Goal: Transaction & Acquisition: Purchase product/service

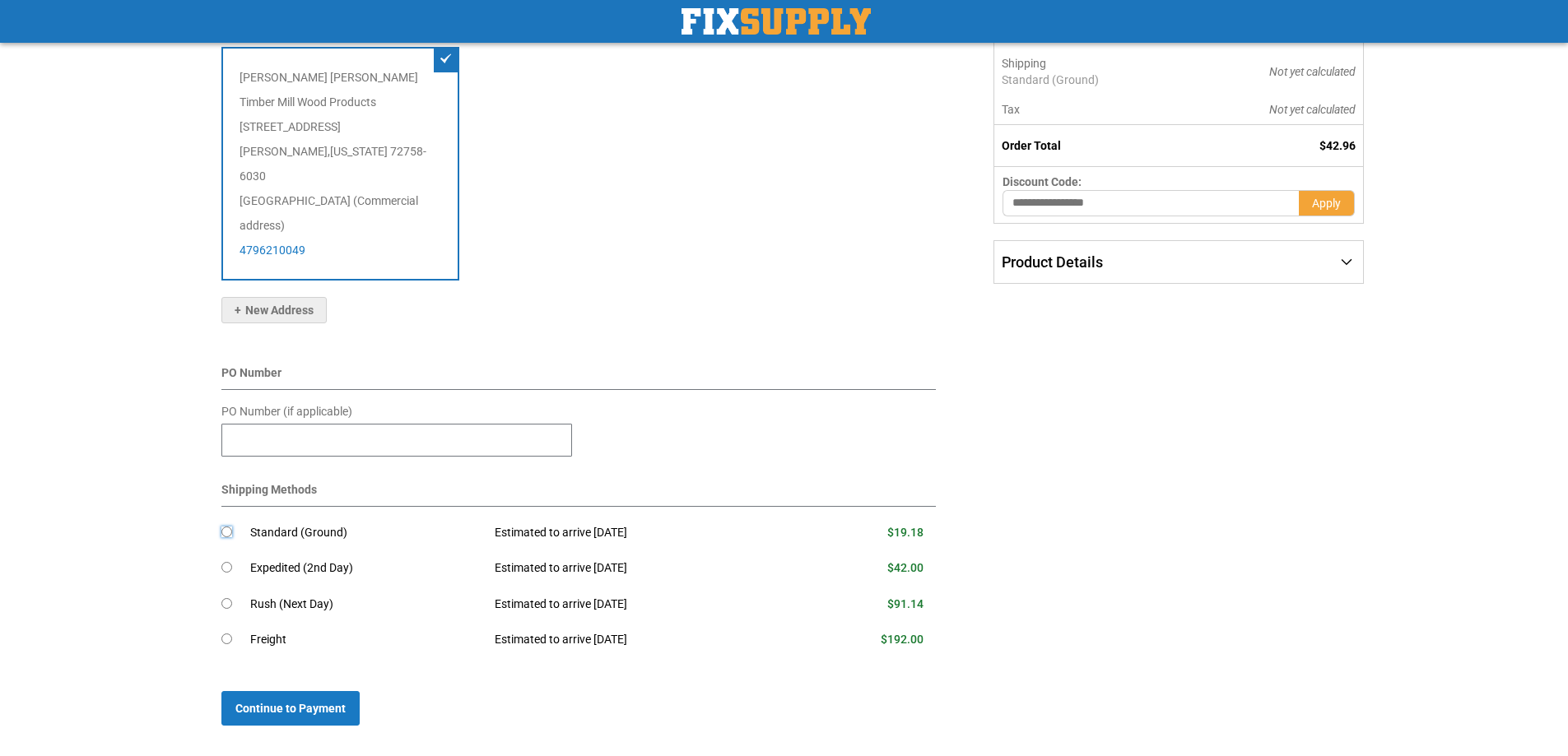
scroll to position [377, 0]
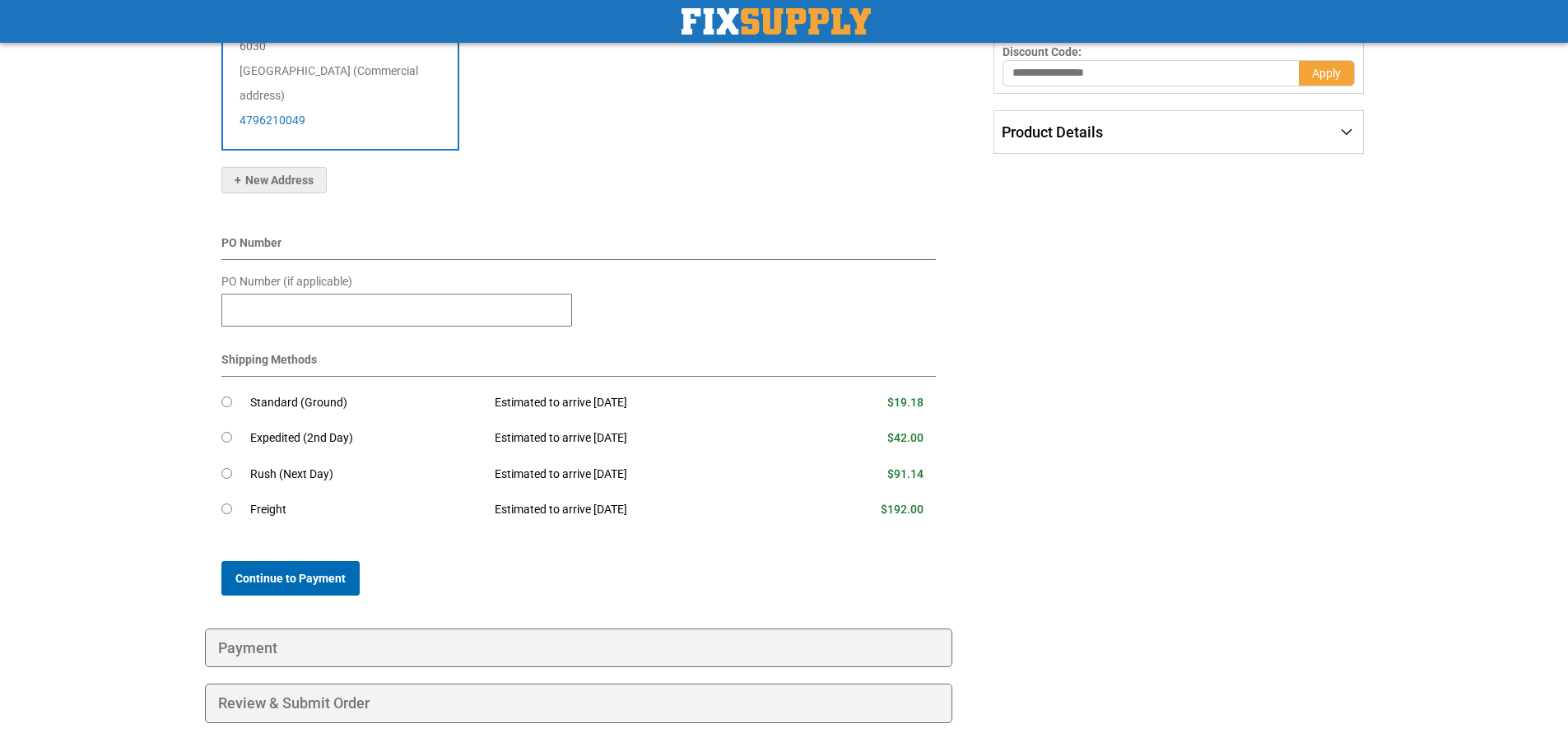
click at [308, 572] on span "Continue to Payment" at bounding box center [290, 578] width 111 height 13
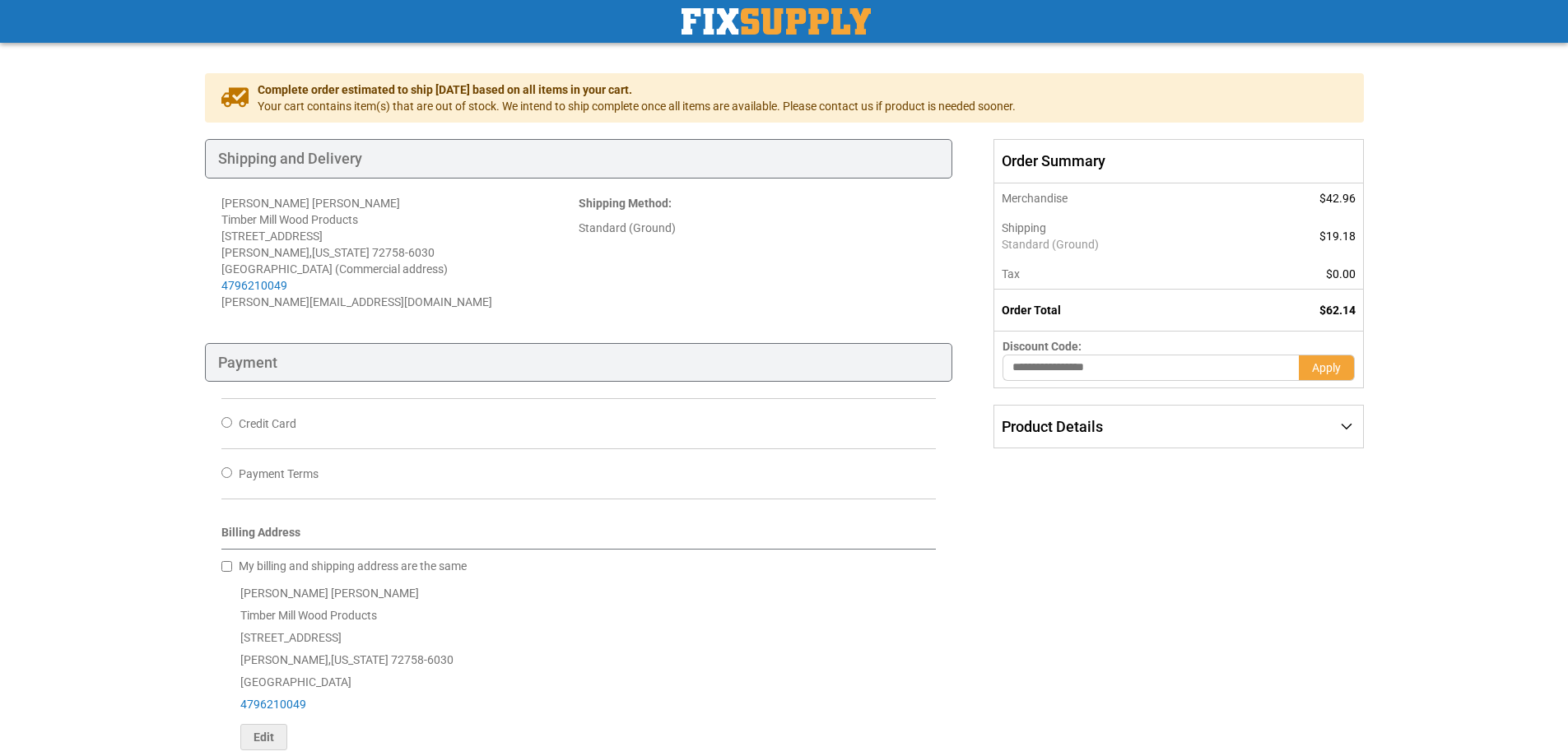
scroll to position [165, 0]
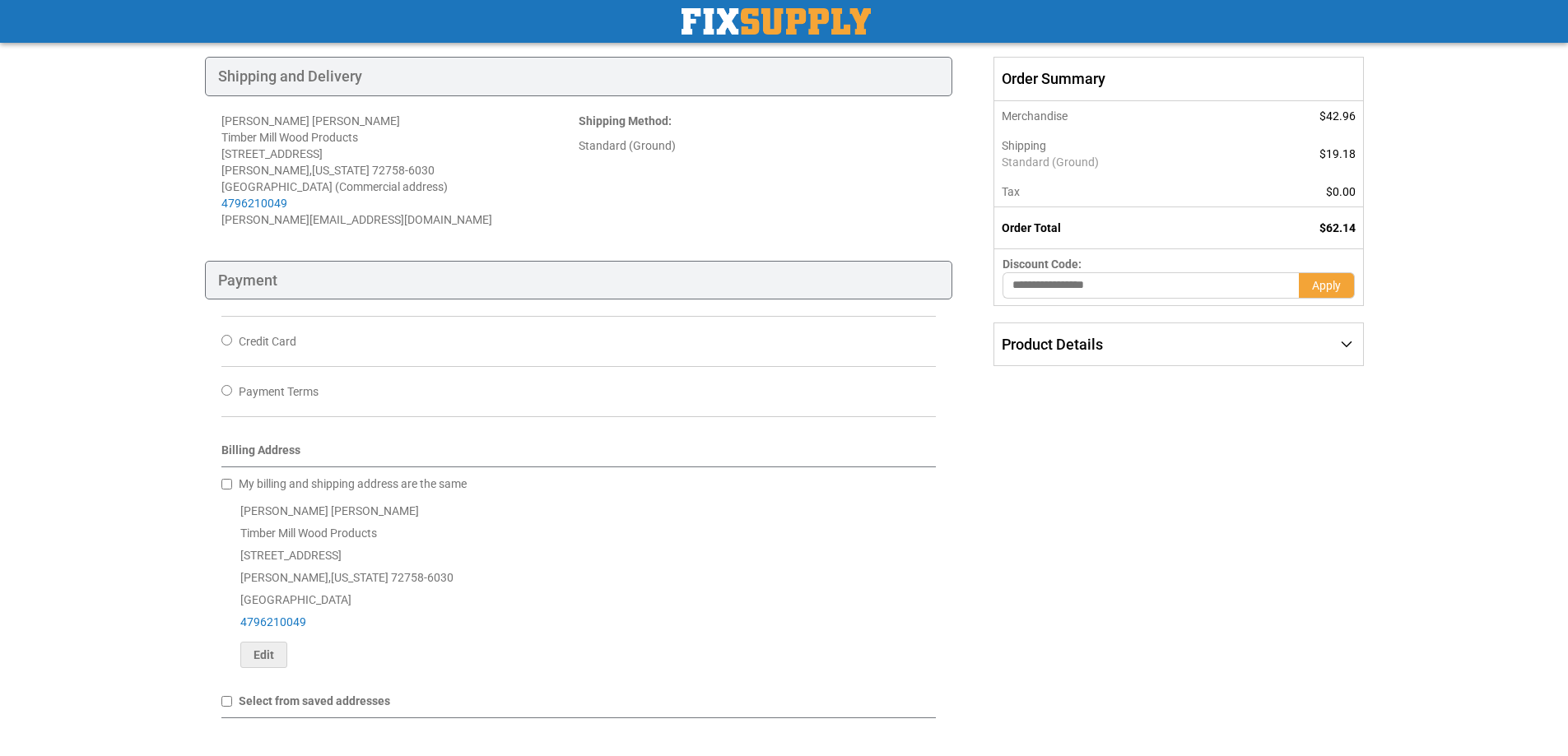
click at [251, 340] on span "Credit Card" at bounding box center [267, 341] width 58 height 13
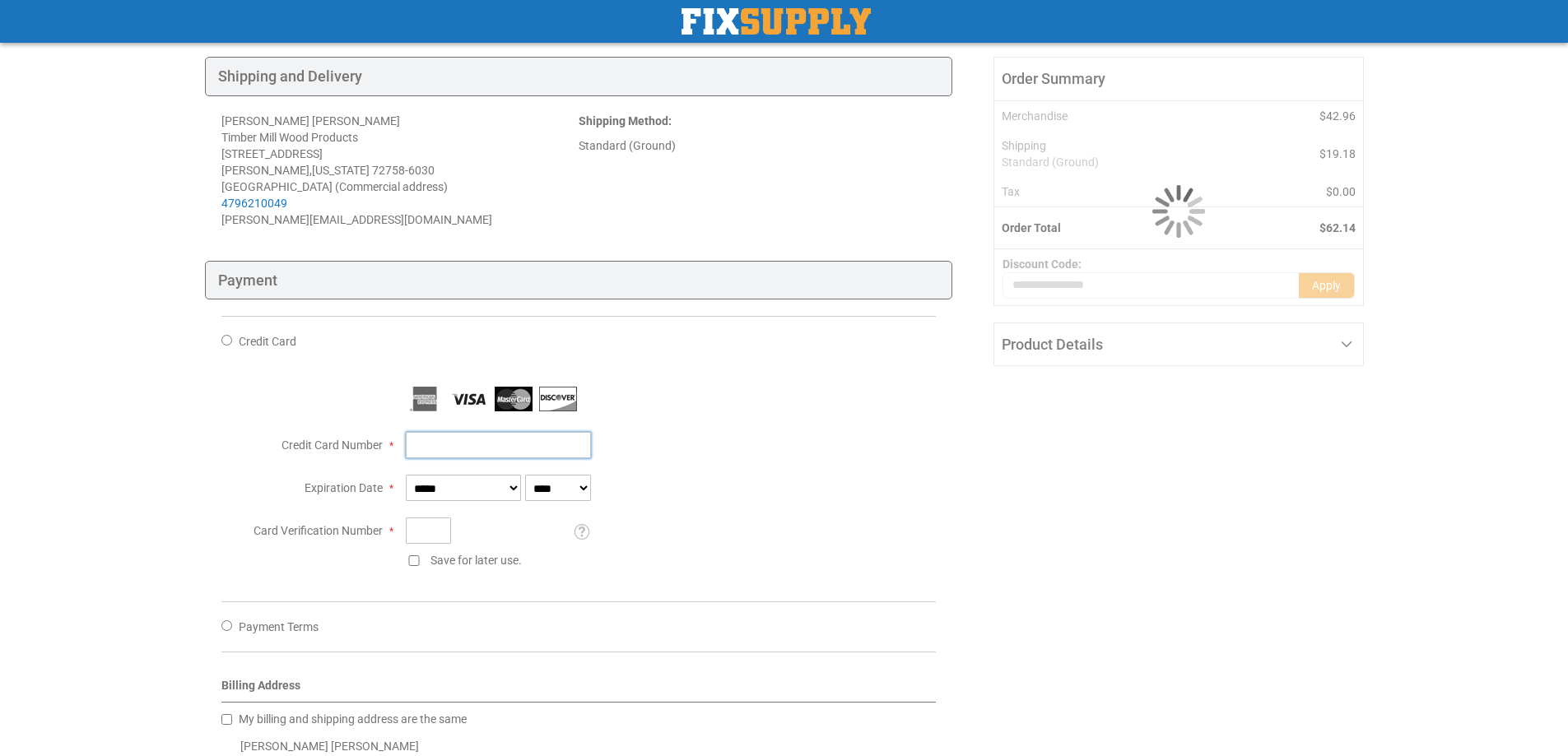
click at [521, 451] on input "Credit Card Number" at bounding box center [499, 445] width 185 height 27
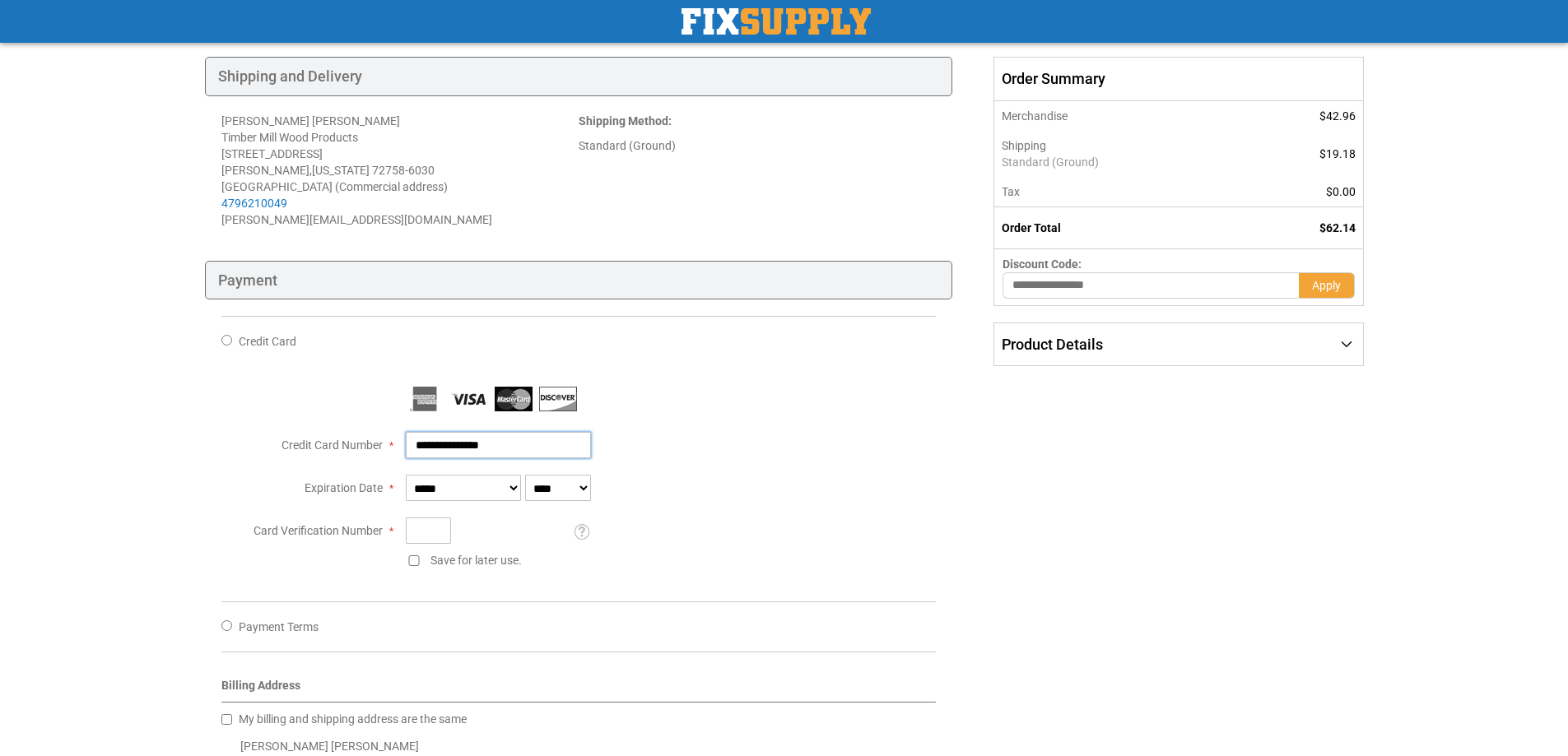
type input "**********"
select select "*"
select select "****"
click at [429, 536] on input "Card Verification Number" at bounding box center [428, 530] width 45 height 27
type input "****"
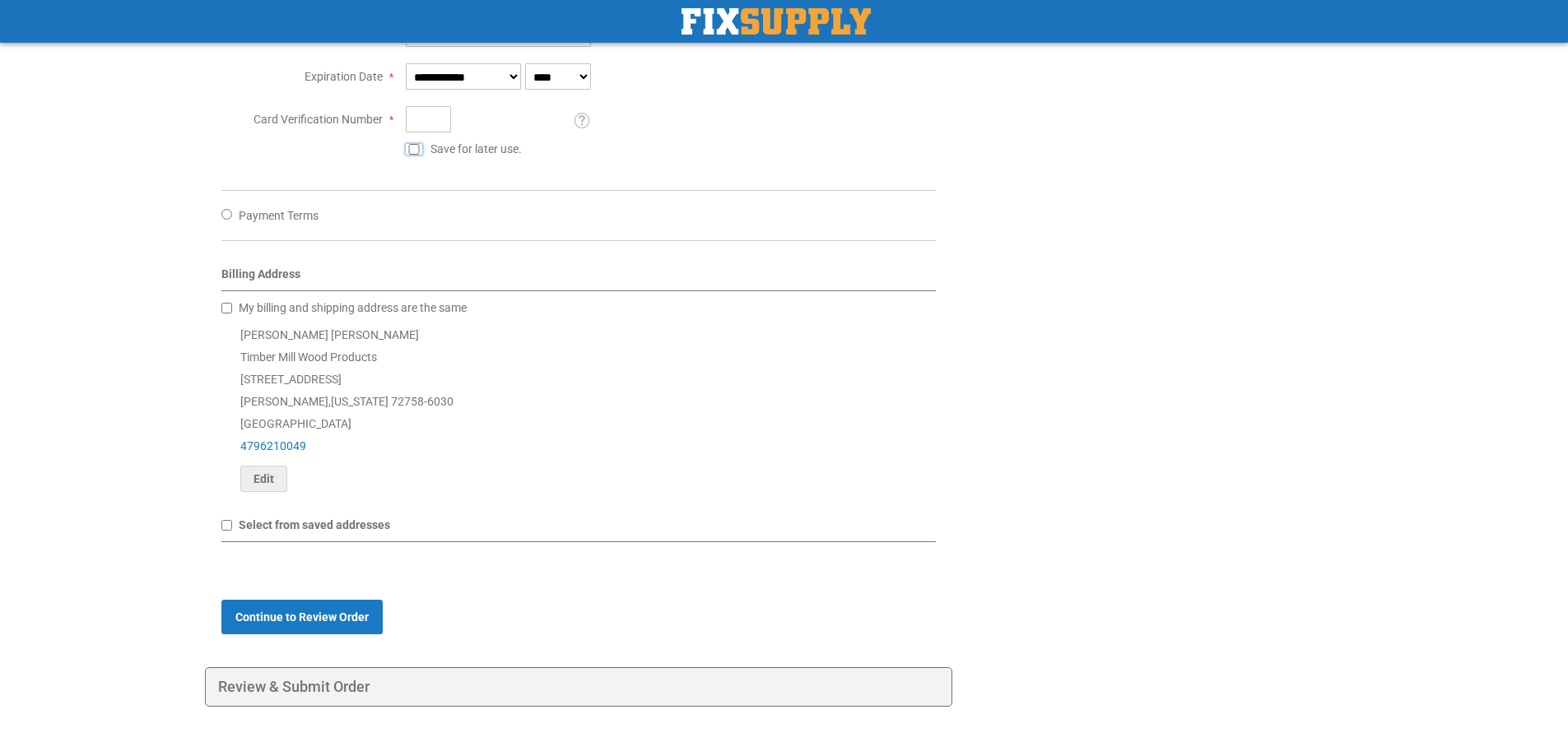
scroll to position [613, 0]
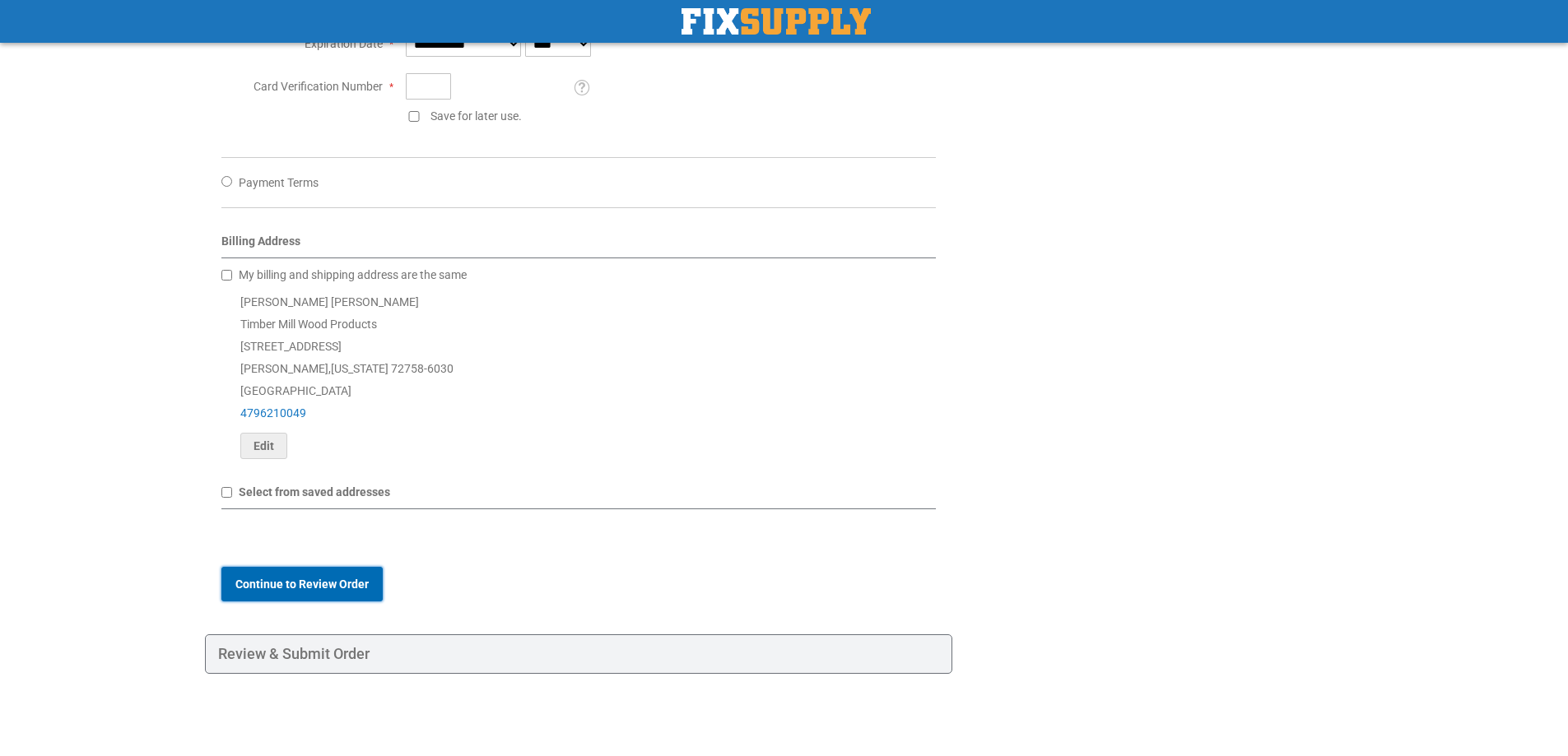
click at [332, 594] on button "Continue to Review Order" at bounding box center [302, 584] width 161 height 34
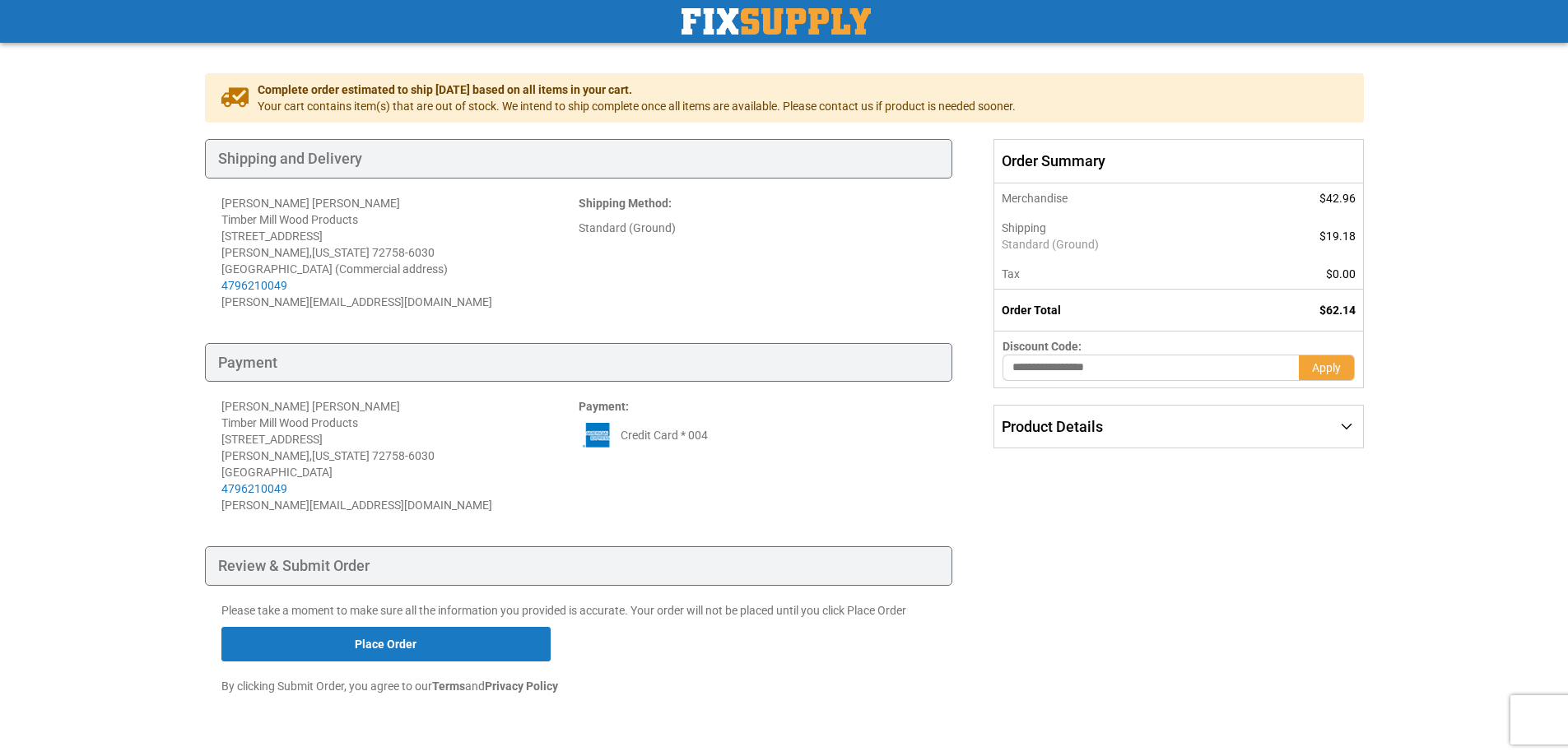
scroll to position [128, 0]
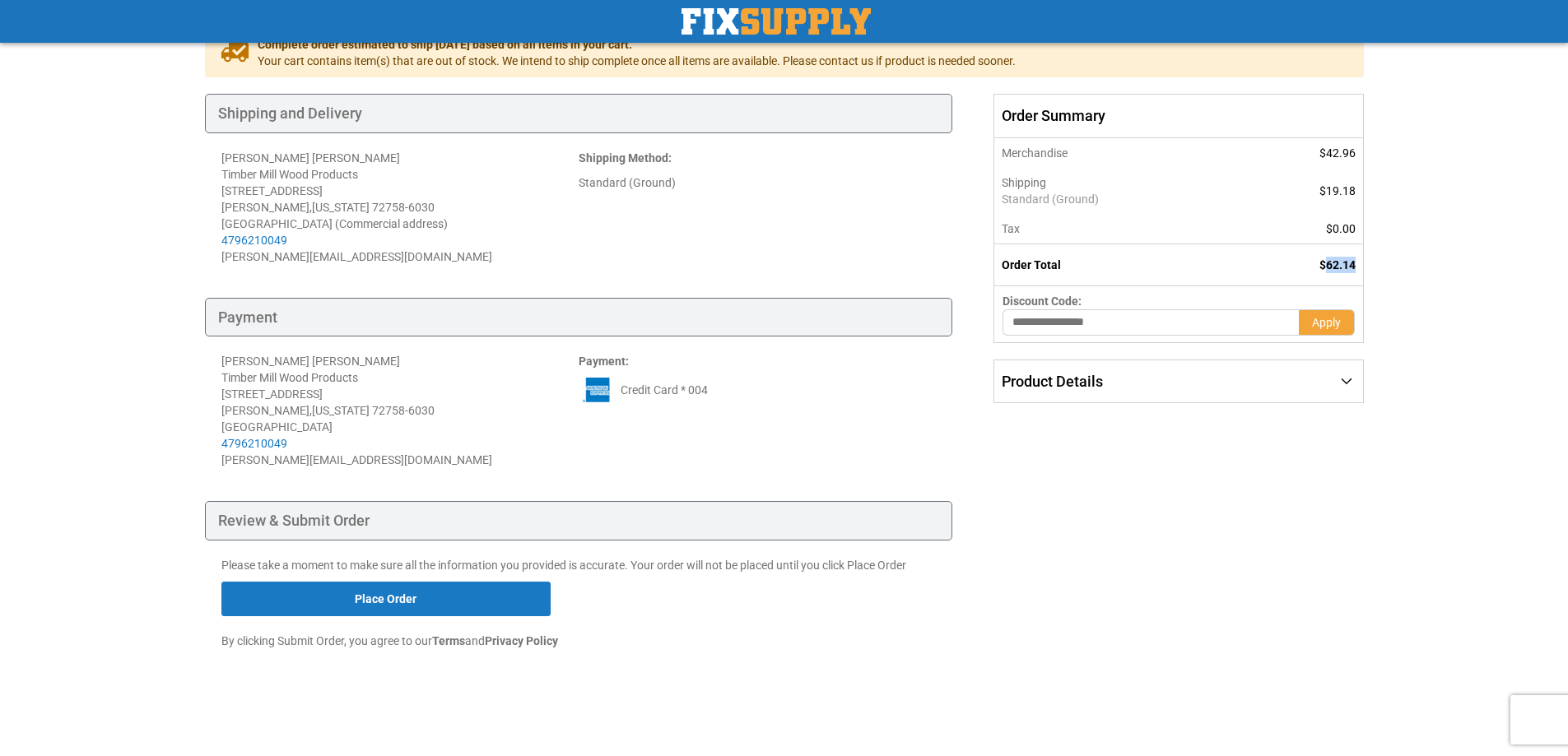
drag, startPoint x: 1327, startPoint y: 269, endPoint x: 1355, endPoint y: 269, distance: 28.0
click at [1355, 269] on span "$62.14" at bounding box center [1337, 264] width 36 height 13
copy span "62.14"
click at [446, 597] on button "Place Order" at bounding box center [386, 599] width 330 height 34
